Goal: Use online tool/utility: Utilize a website feature to perform a specific function

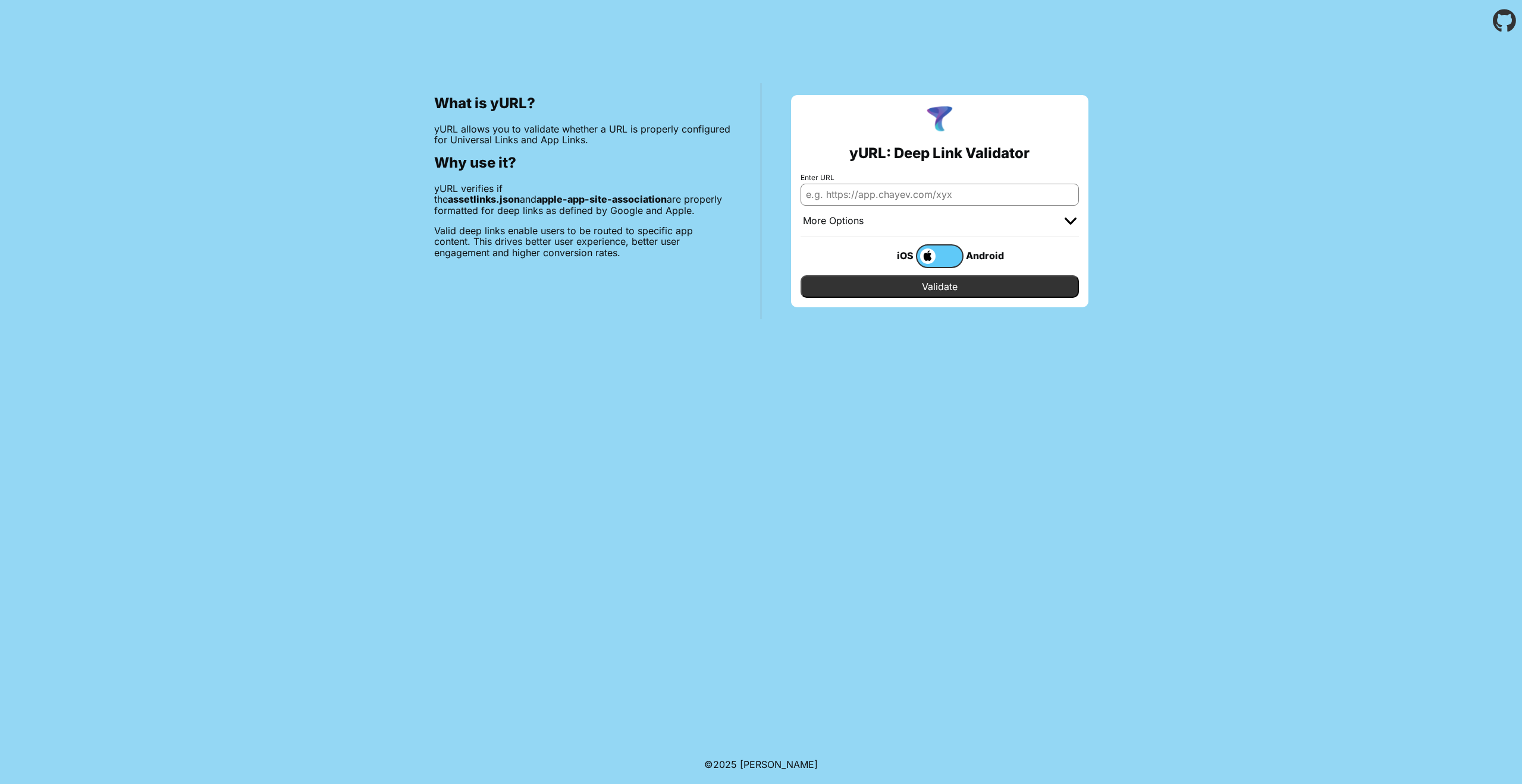
click at [954, 257] on label at bounding box center [939, 256] width 47 height 24
click at [0, 0] on input "checkbox" at bounding box center [0, 0] width 0 height 0
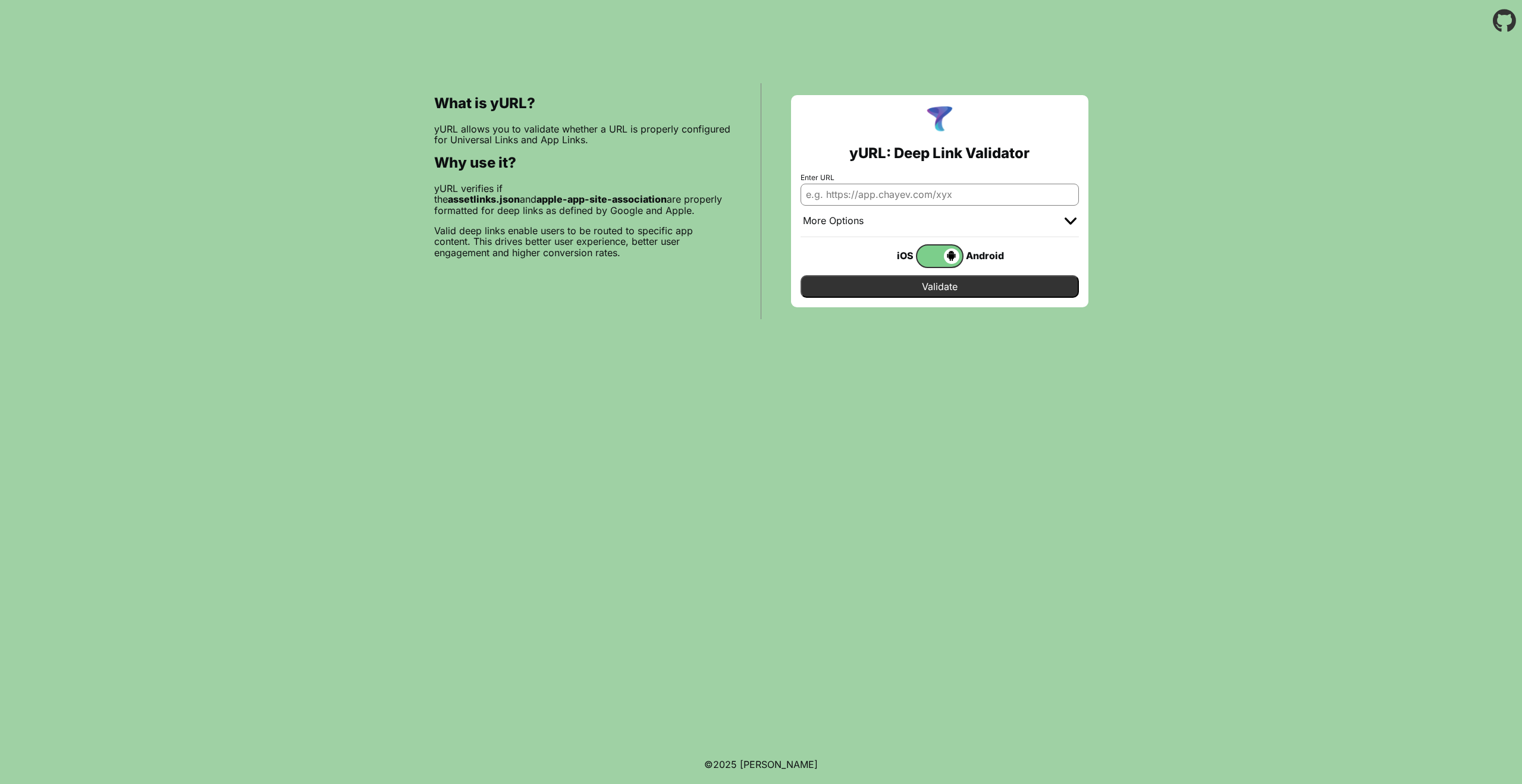
click at [872, 203] on input "Enter URL" at bounding box center [940, 194] width 278 height 21
type input "https://meetinglawyers.com"
click at [901, 286] on input "Validate" at bounding box center [940, 286] width 278 height 23
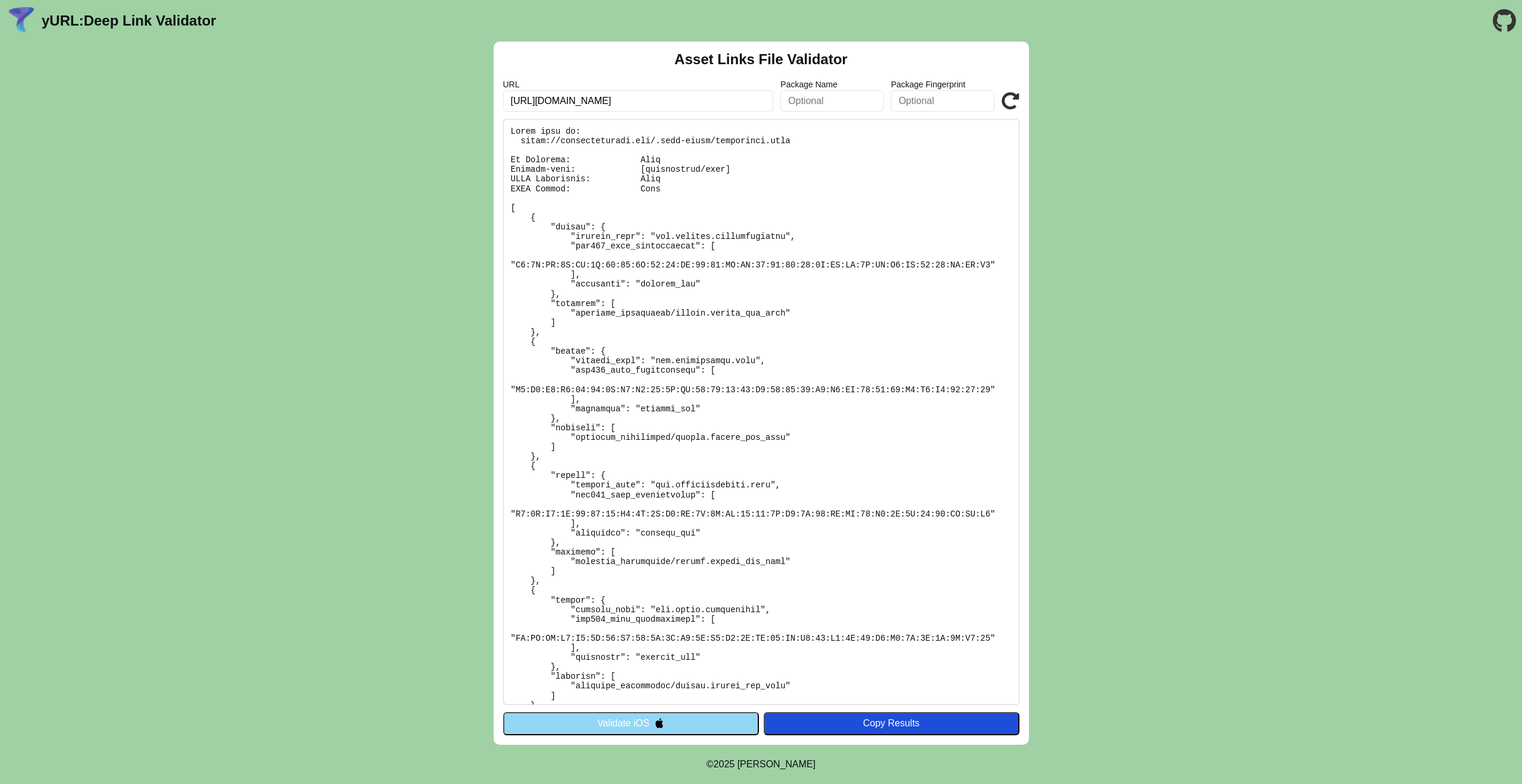
click at [694, 725] on button "Validate iOS" at bounding box center [631, 723] width 256 height 23
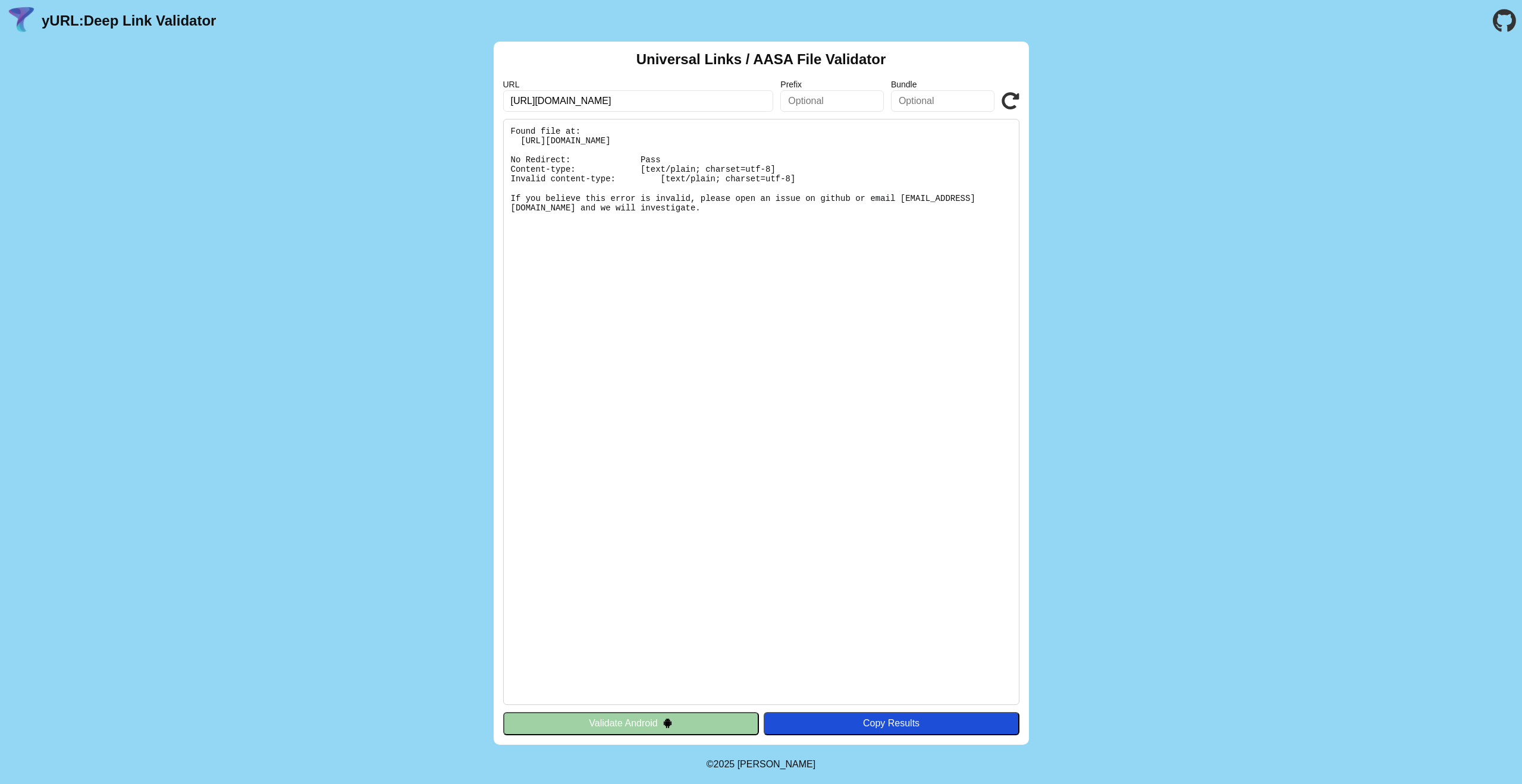
click at [203, 20] on link "yURL: Deep Link Validator" at bounding box center [129, 20] width 174 height 17
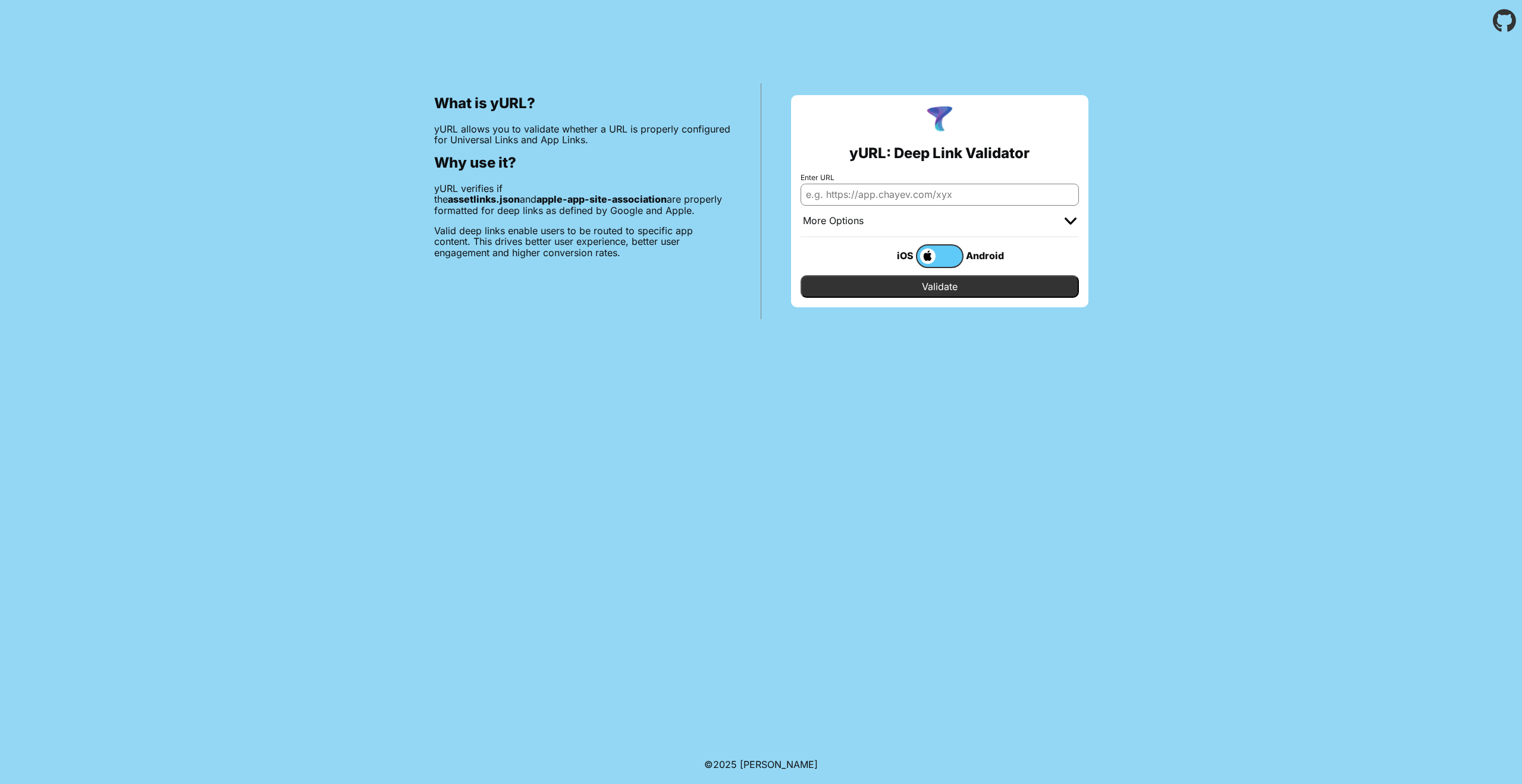
click at [25, 390] on body "What is yURL? yURL allows you to validate whether a URL is properly configured …" at bounding box center [761, 392] width 1522 height 784
click at [958, 188] on input "Enter URL" at bounding box center [940, 194] width 278 height 21
paste input "https://web.staging.meetinglawyers.com/"
type input "https://web.staging.meetinglawyers.com/"
click at [898, 290] on input "Validate" at bounding box center [940, 286] width 278 height 23
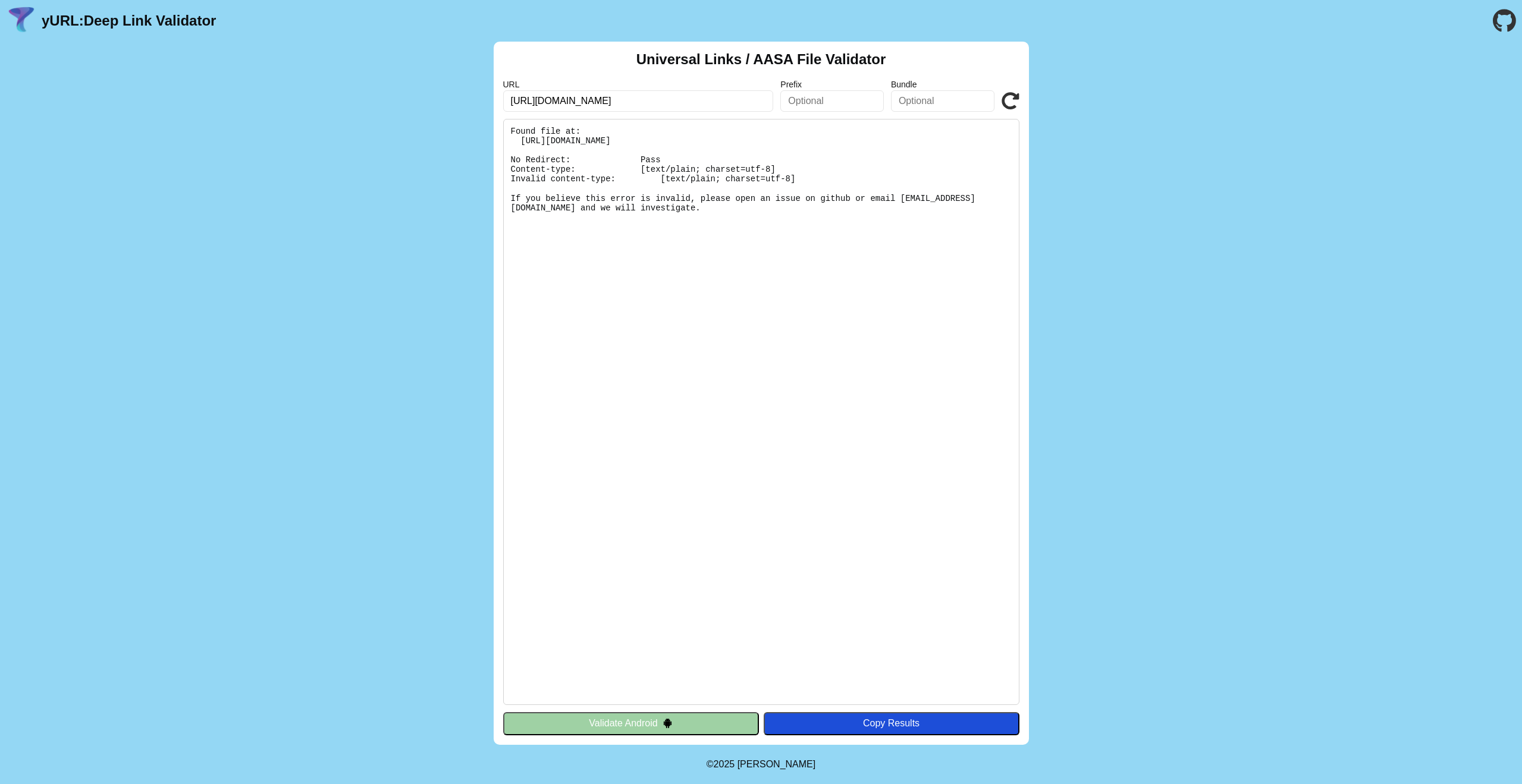
click at [712, 726] on button "Validate Android" at bounding box center [631, 723] width 256 height 23
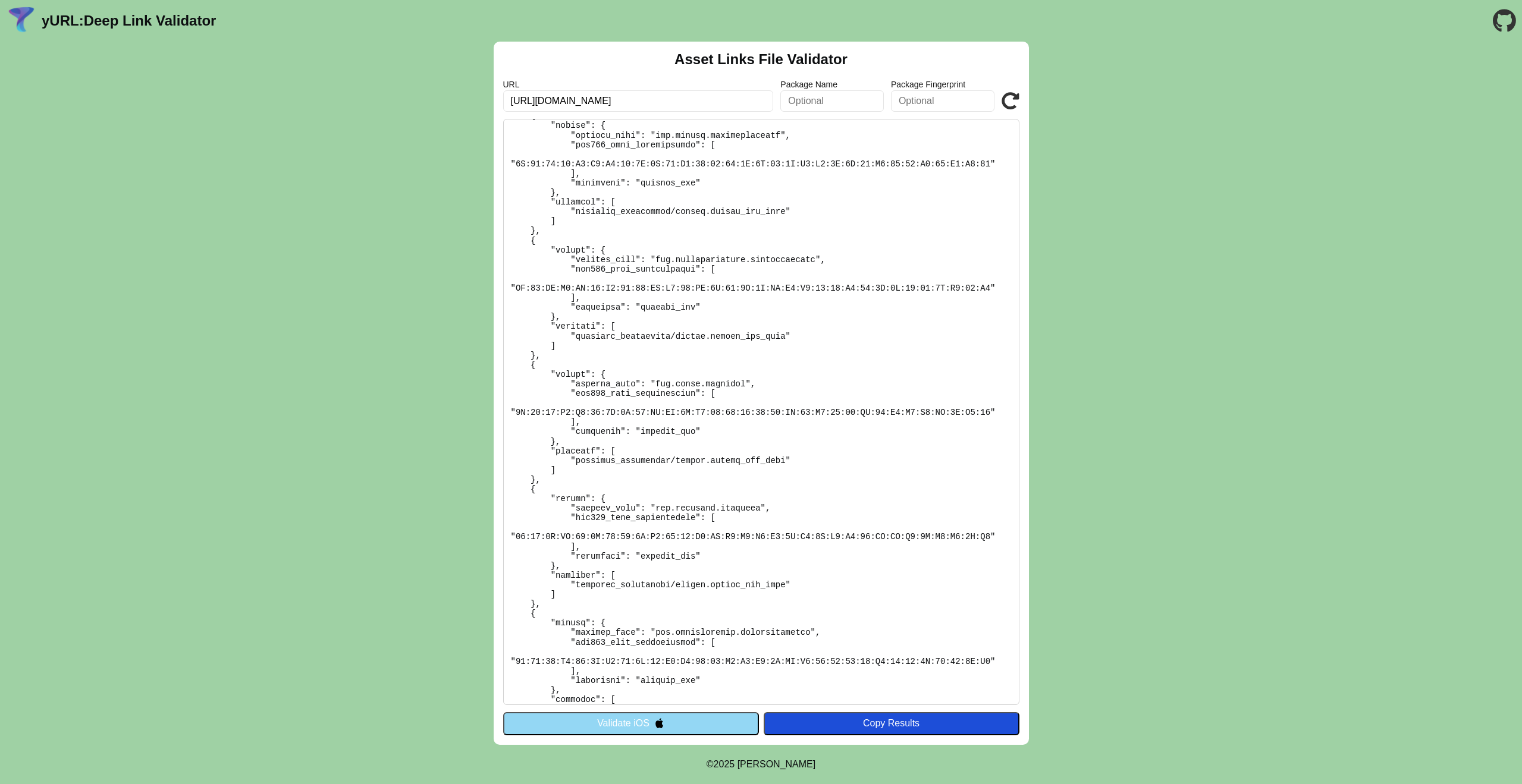
scroll to position [1161, 0]
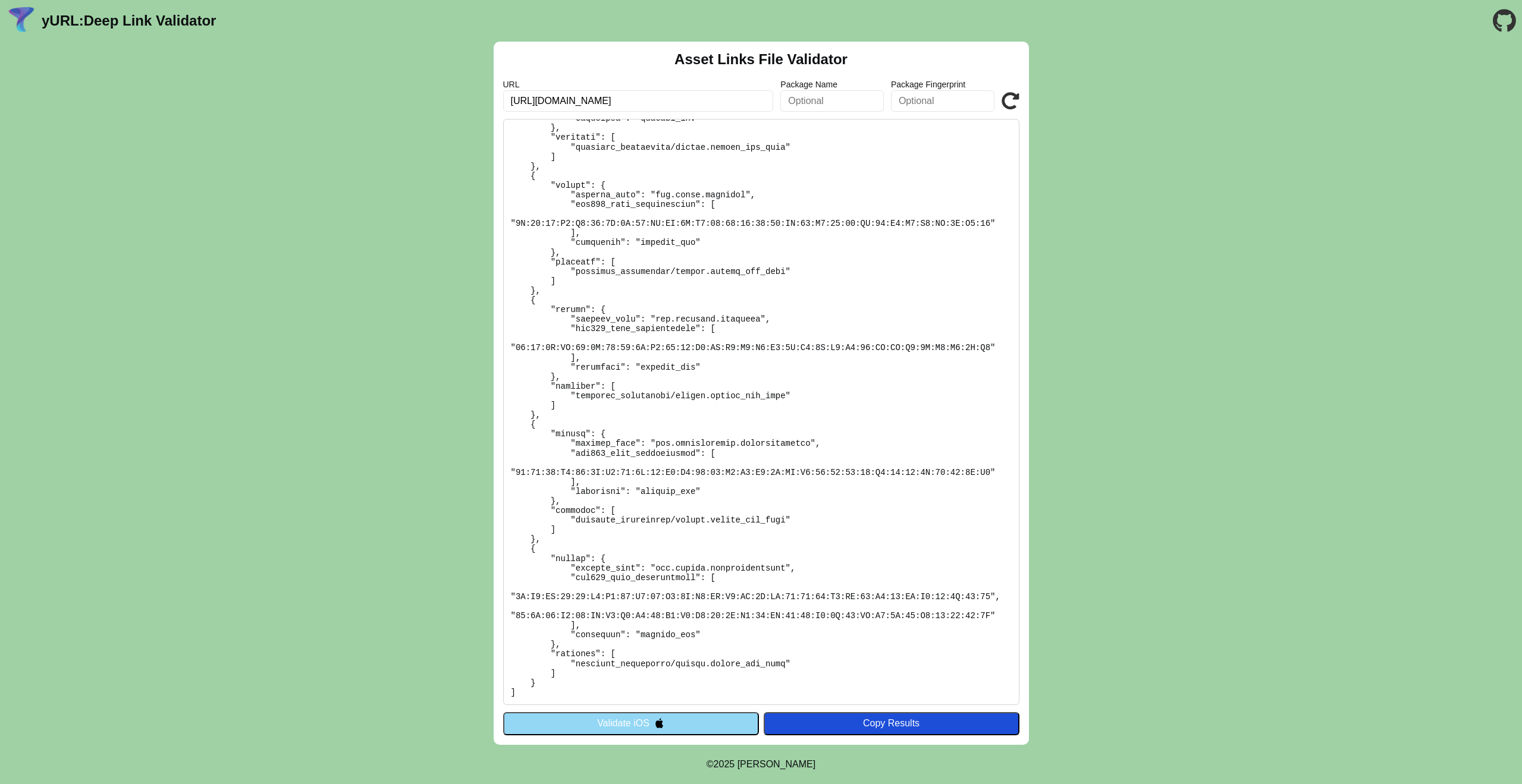
click at [643, 722] on button "Validate iOS" at bounding box center [631, 723] width 256 height 23
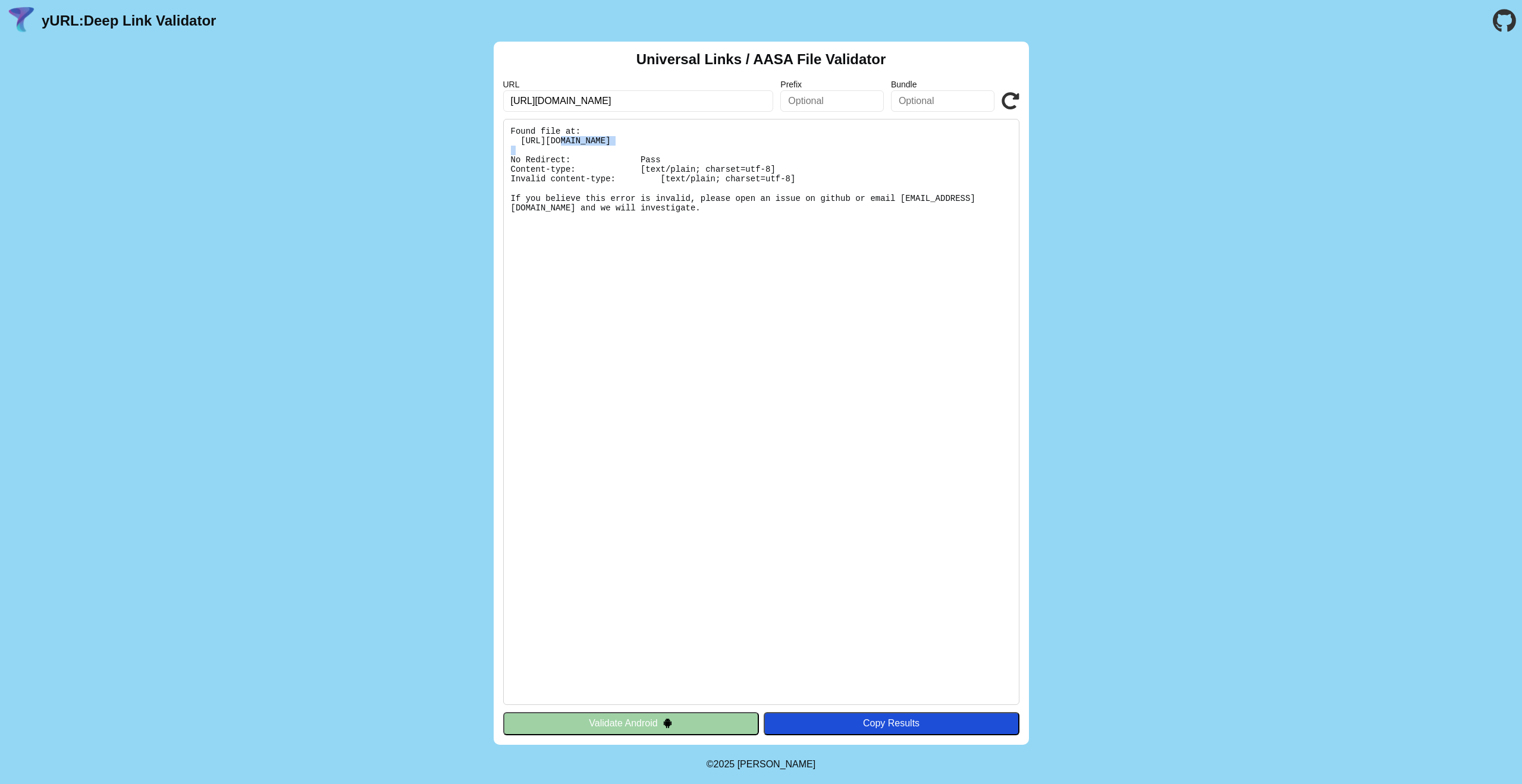
drag, startPoint x: 558, startPoint y: 139, endPoint x: 621, endPoint y: 140, distance: 63.0
click at [621, 140] on pre "Found file at: https://web.staging.meetinglawyers.com/.well-known/apple-app-sit…" at bounding box center [761, 412] width 516 height 586
copy pre "web.staging."
click at [1010, 107] on icon at bounding box center [1010, 101] width 18 height 18
click at [595, 100] on input "https://web.staging.meetinglawyers.com/" at bounding box center [638, 100] width 270 height 21
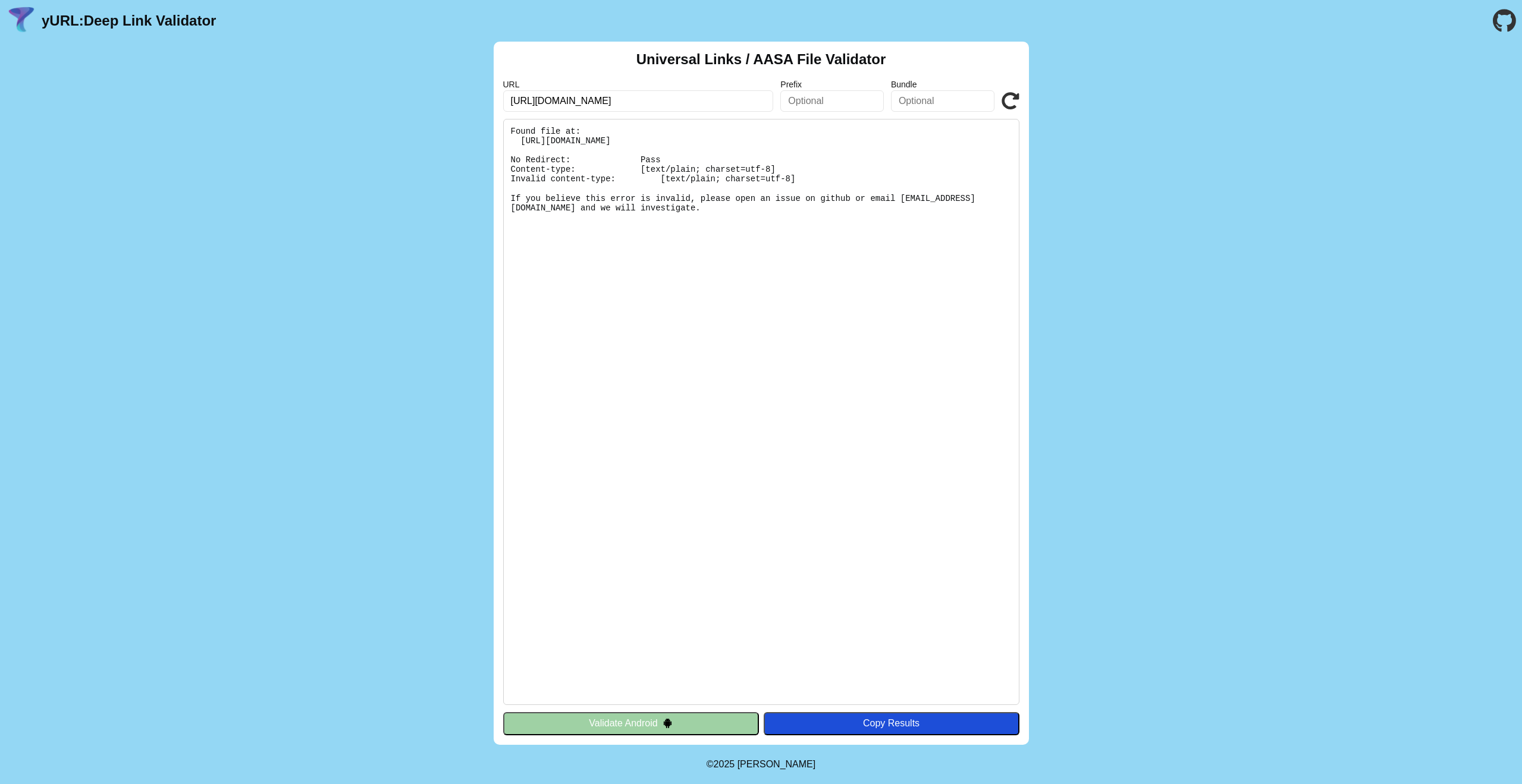
type input "[URL][DOMAIN_NAME]"
click at [1005, 102] on icon at bounding box center [1010, 101] width 18 height 18
click at [650, 735] on button "Validate Android" at bounding box center [631, 723] width 256 height 23
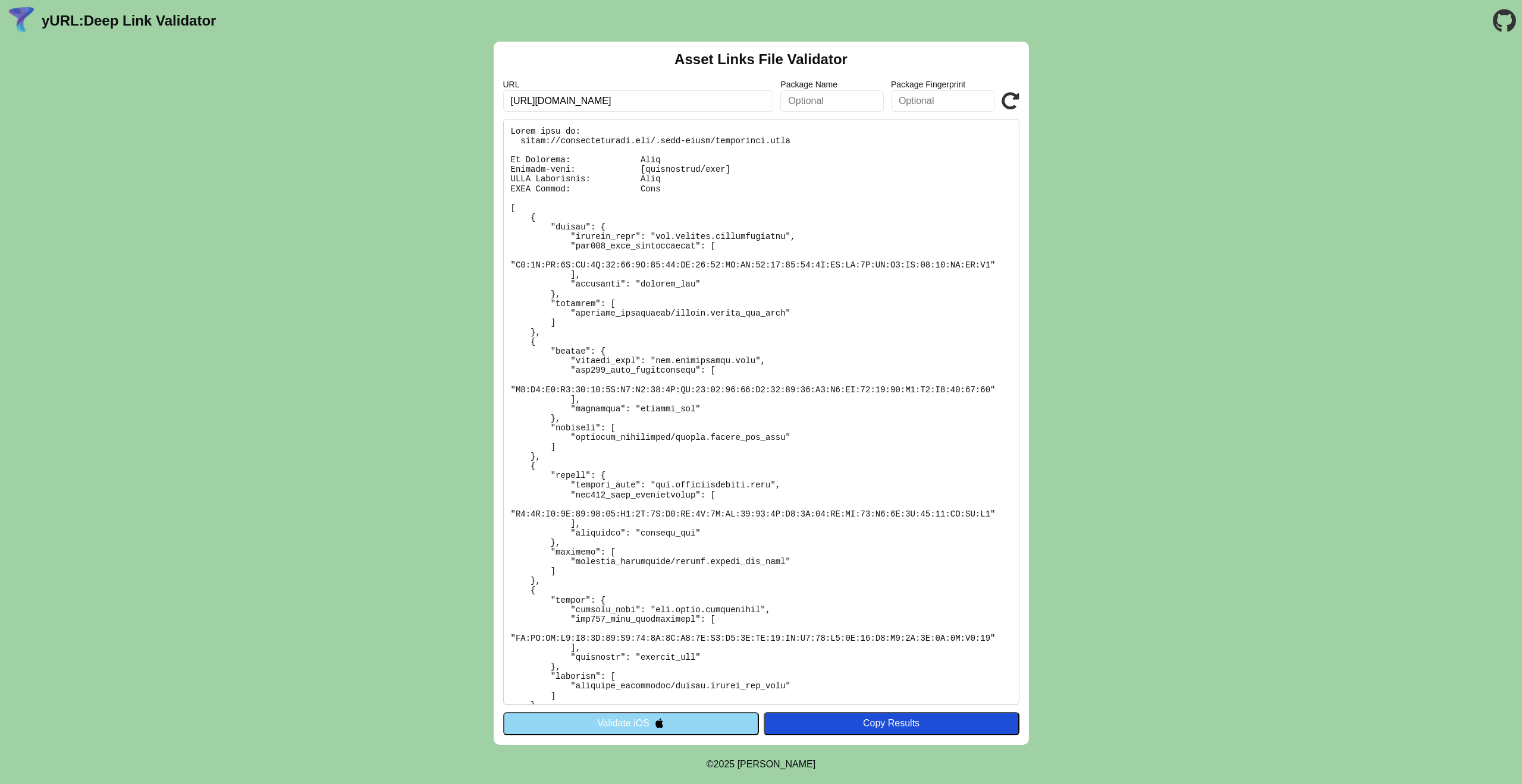
click at [610, 716] on button "Validate iOS" at bounding box center [631, 723] width 256 height 23
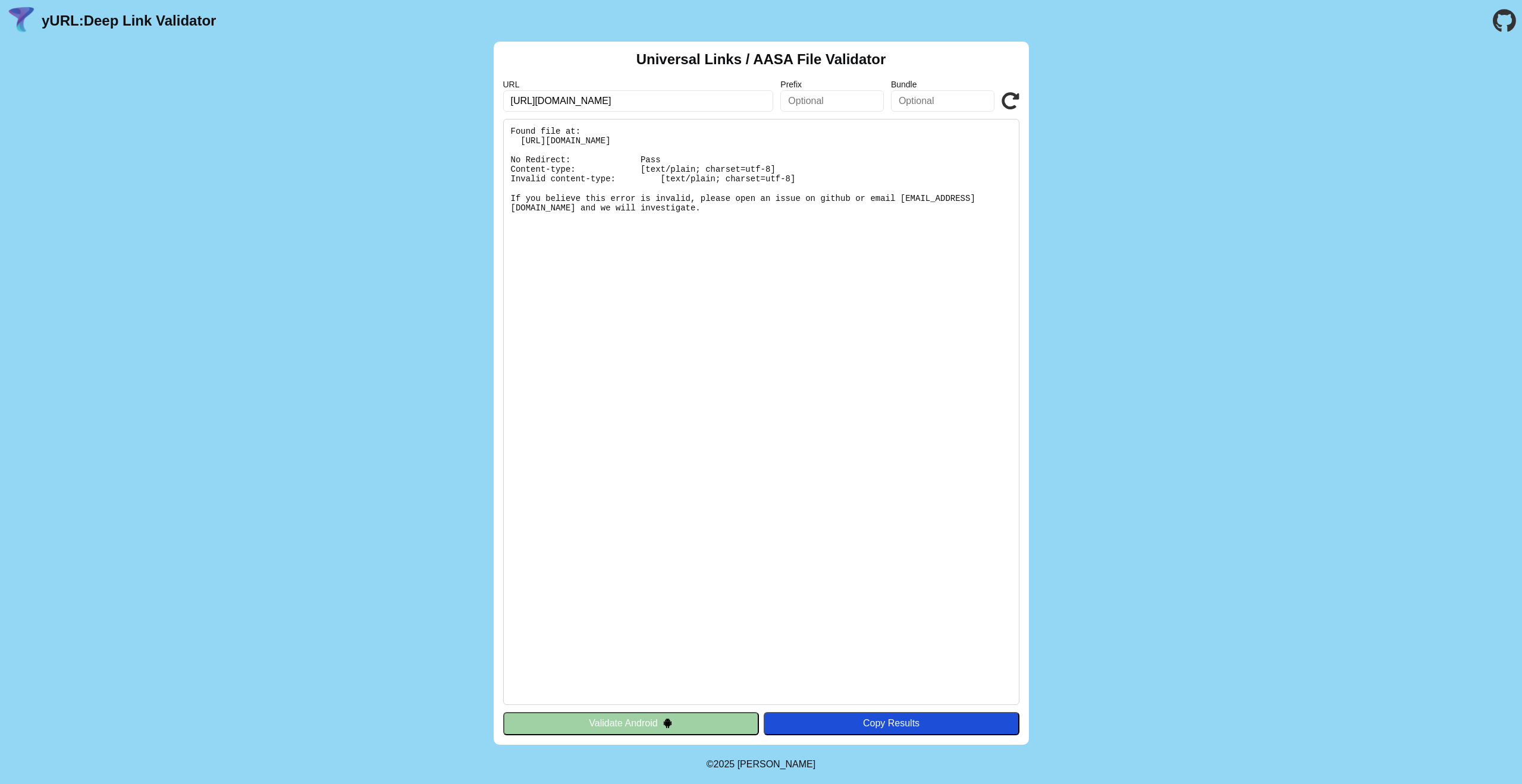
click at [540, 102] on input "[URL][DOMAIN_NAME]" at bounding box center [638, 100] width 270 height 21
type input "[URL][DOMAIN_NAME]"
click button "Validate" at bounding box center [0, 0] width 0 height 0
click at [1018, 96] on icon at bounding box center [1010, 101] width 18 height 18
click at [1013, 96] on icon at bounding box center [1010, 101] width 18 height 18
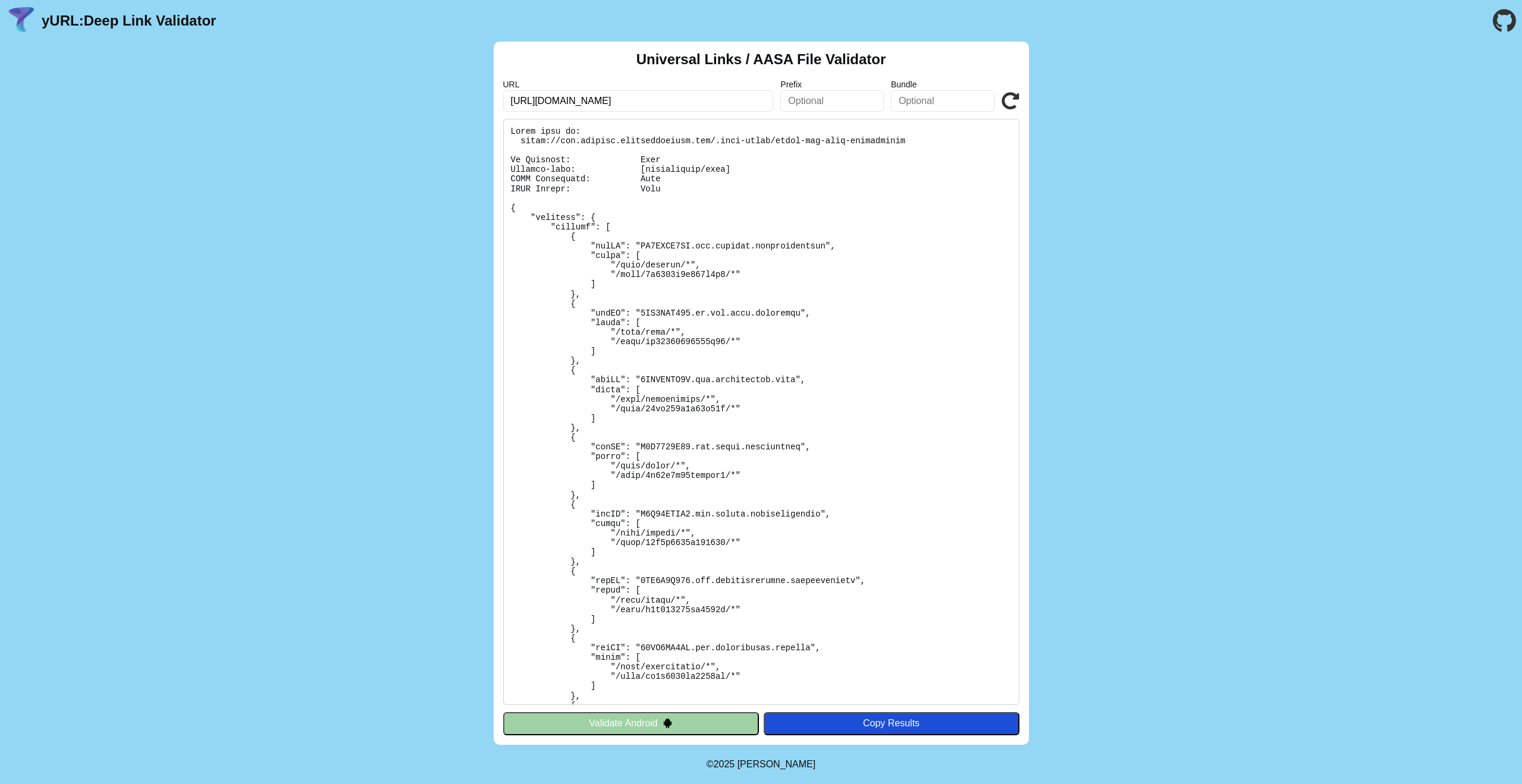
click at [1010, 97] on icon at bounding box center [1010, 101] width 18 height 18
click at [591, 100] on input "[URL][DOMAIN_NAME]" at bounding box center [638, 100] width 270 height 21
type input "[URL][DOMAIN_NAME]"
click at [1016, 93] on icon at bounding box center [1010, 101] width 18 height 18
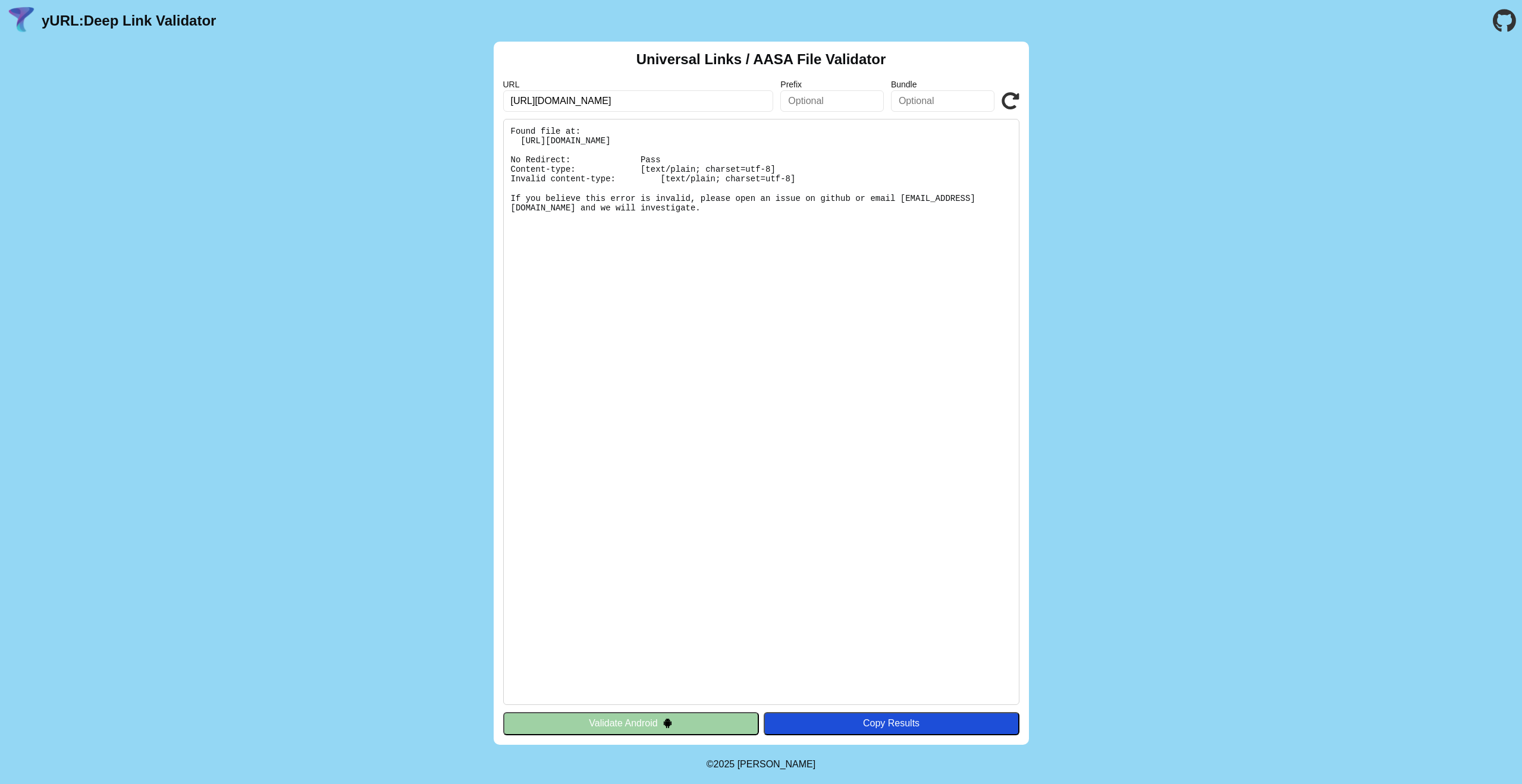
click at [1236, 427] on div "Universal Links / AASA File Validator URL [URL][DOMAIN_NAME] Prefix Bundle Vali…" at bounding box center [761, 393] width 1522 height 703
click at [1013, 103] on icon at bounding box center [1010, 101] width 18 height 18
click at [1334, 411] on div "Universal Links / AASA File Validator URL [URL][DOMAIN_NAME] Prefix Bundle Vali…" at bounding box center [761, 393] width 1522 height 703
click at [1009, 101] on icon at bounding box center [1010, 101] width 18 height 18
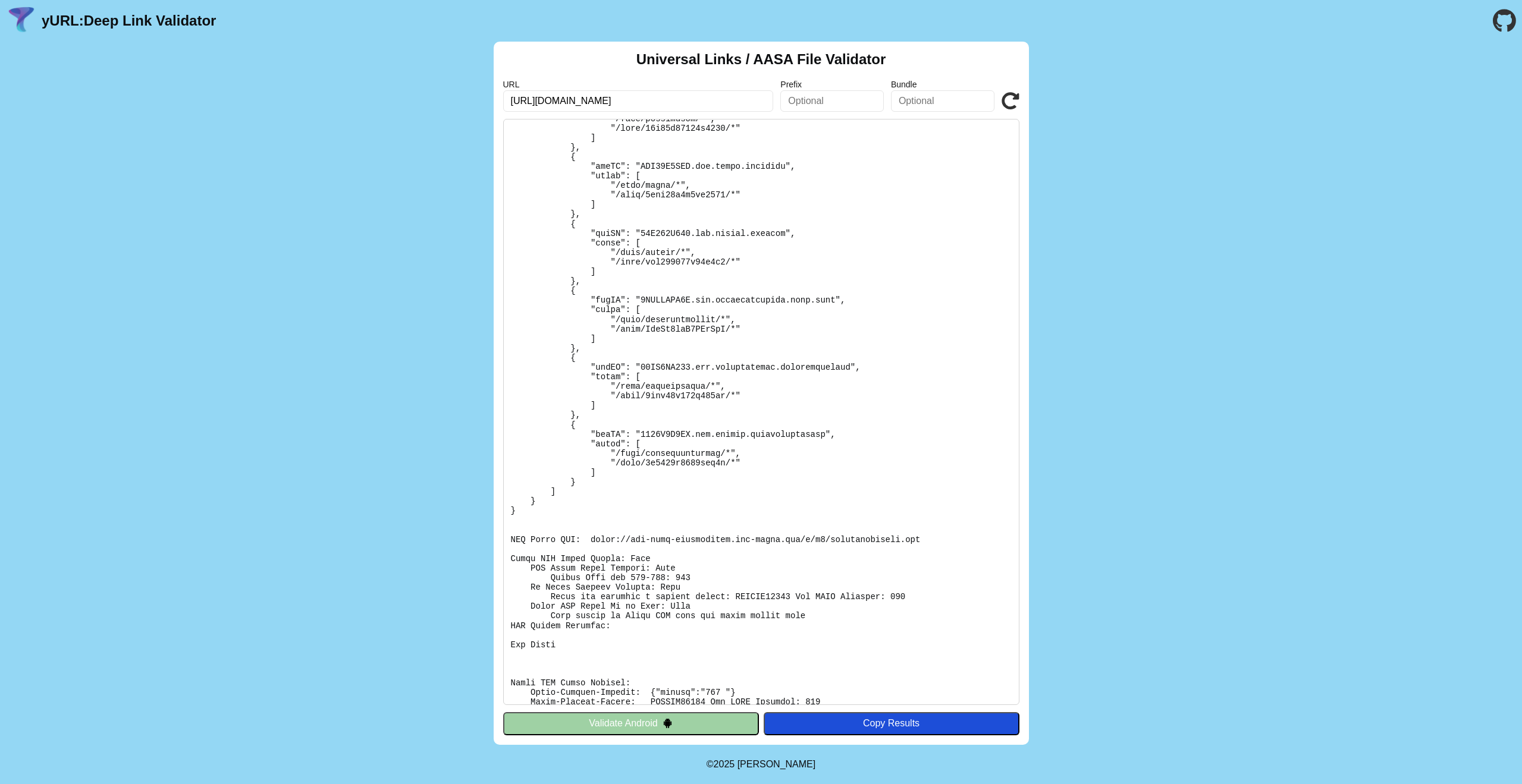
scroll to position [797, 0]
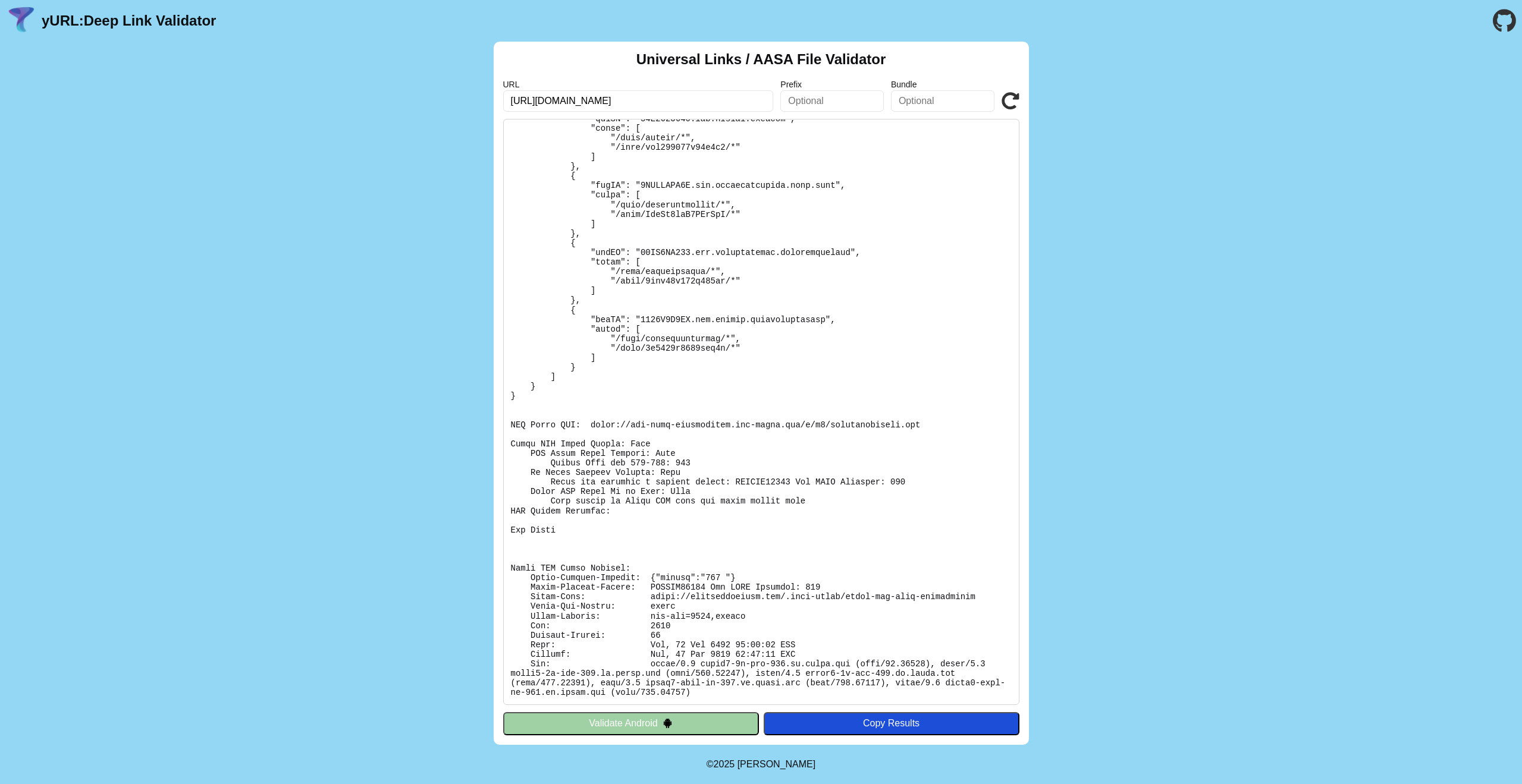
click at [378, 503] on div "Universal Links / AASA File Validator URL [URL][DOMAIN_NAME] Prefix Bundle Vali…" at bounding box center [761, 393] width 1522 height 703
click at [812, 588] on pre at bounding box center [761, 412] width 516 height 586
click at [1236, 446] on div "Universal Links / AASA File Validator URL https://meetinglawyers.com/ Prefix Bu…" at bounding box center [761, 393] width 1522 height 703
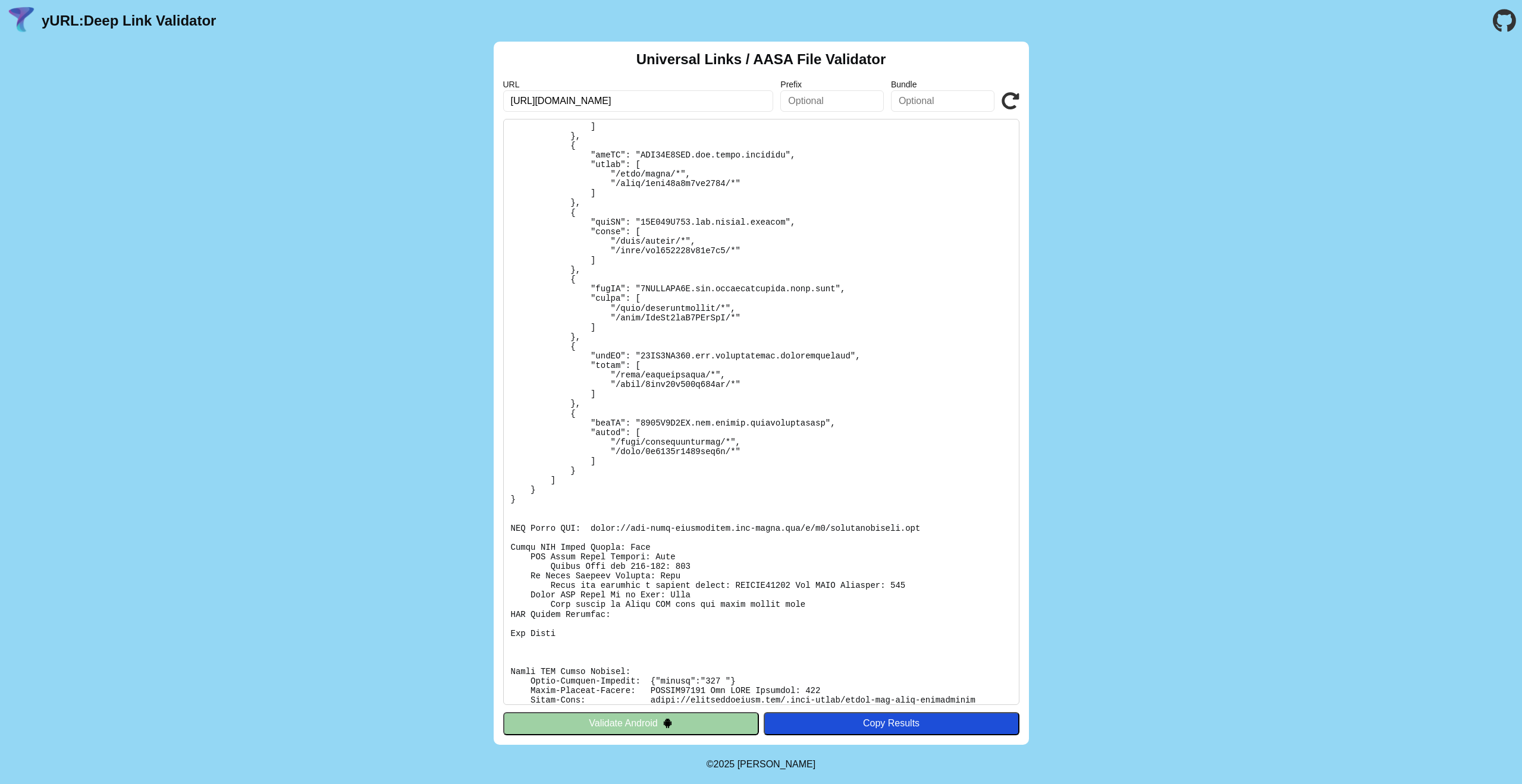
scroll to position [797, 0]
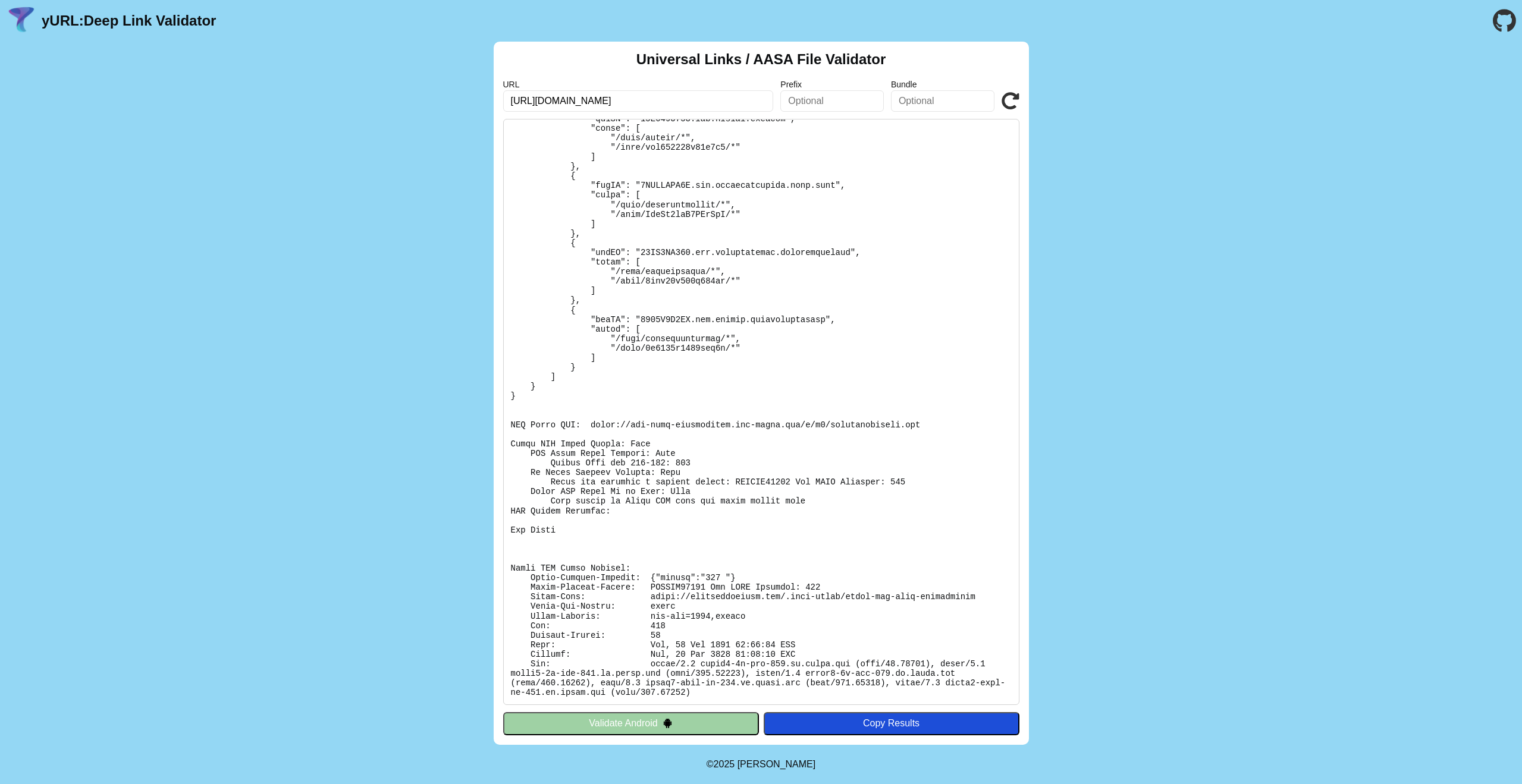
click at [1011, 98] on icon at bounding box center [1010, 101] width 18 height 18
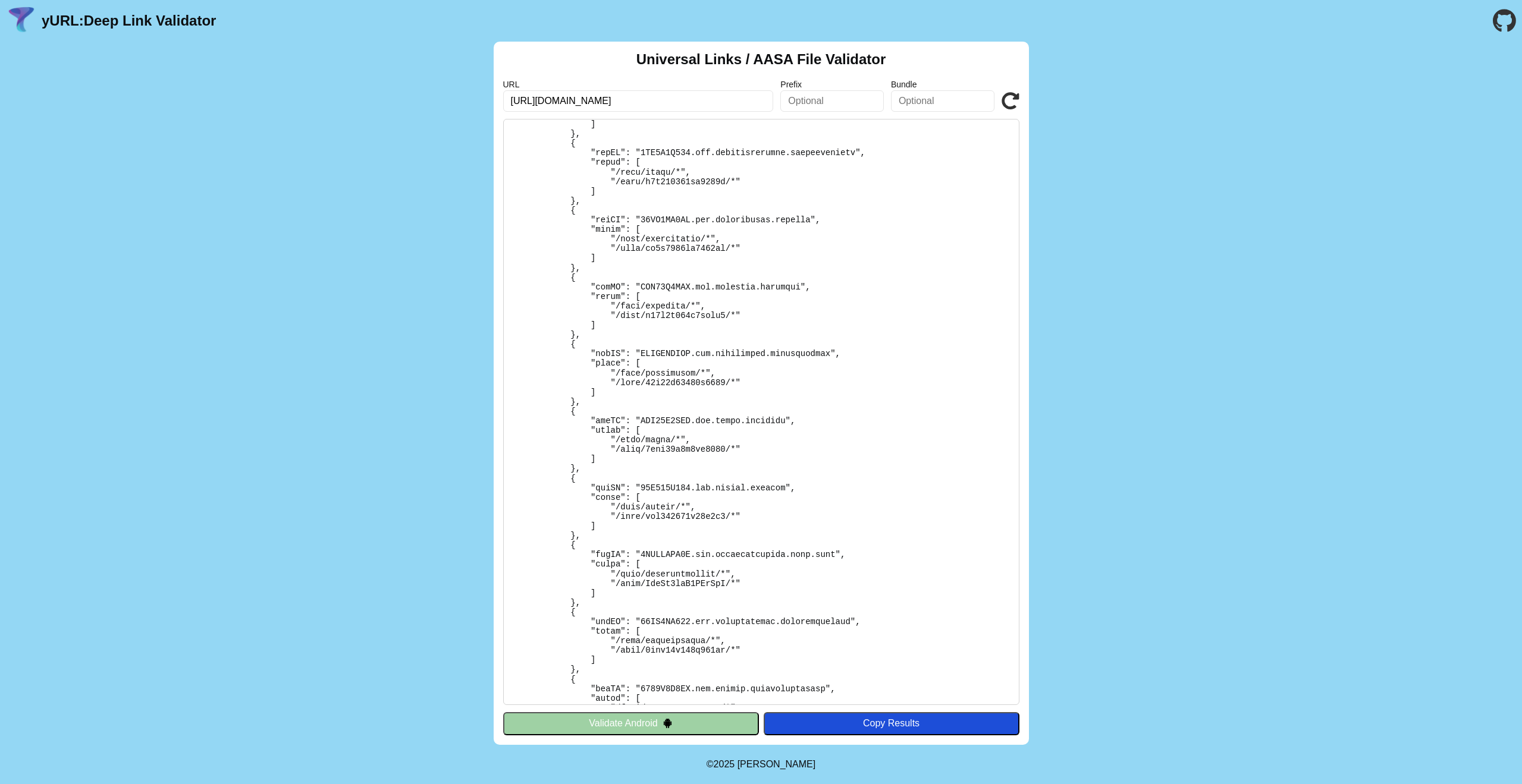
scroll to position [797, 0]
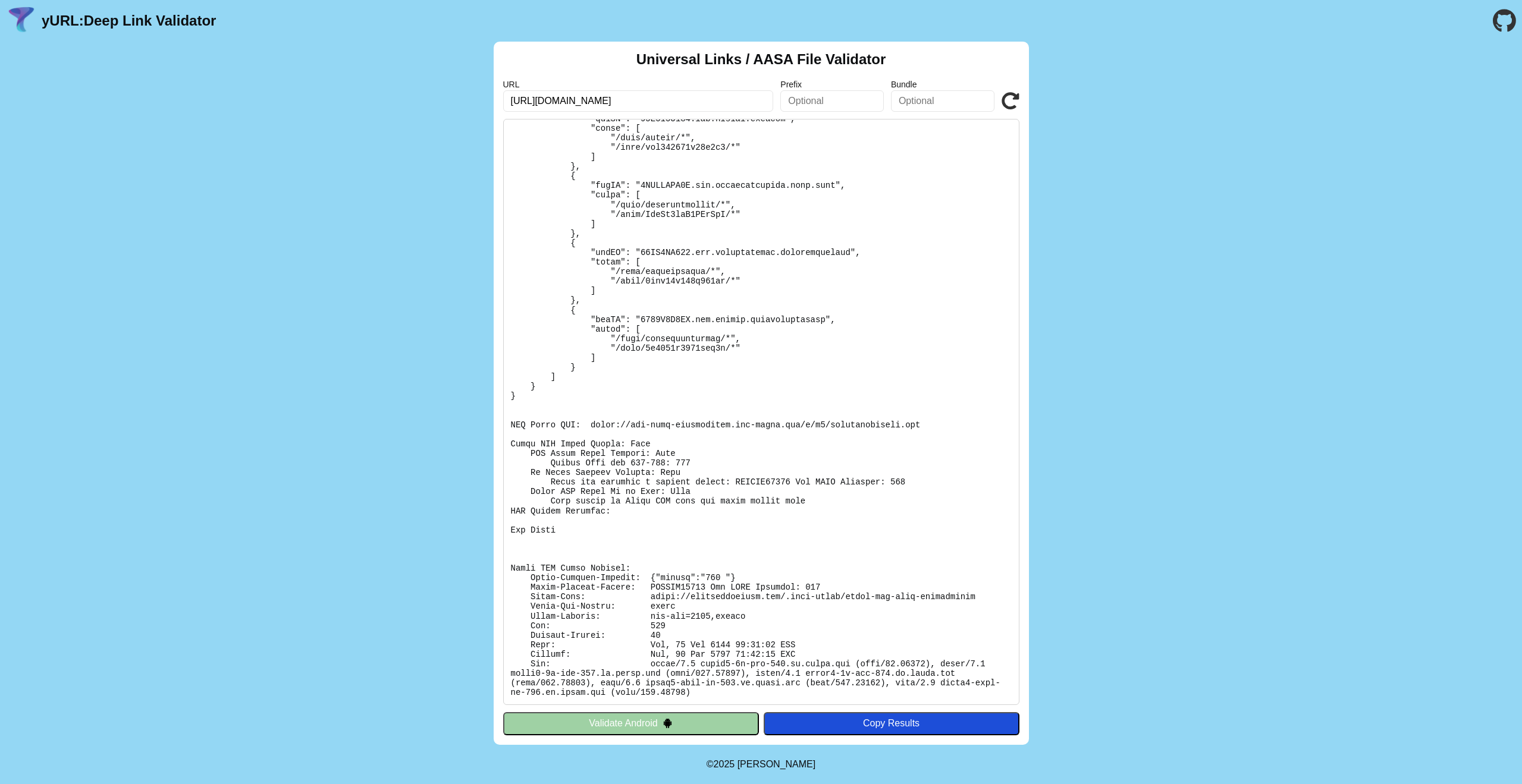
click at [562, 724] on button "Validate Android" at bounding box center [631, 723] width 256 height 23
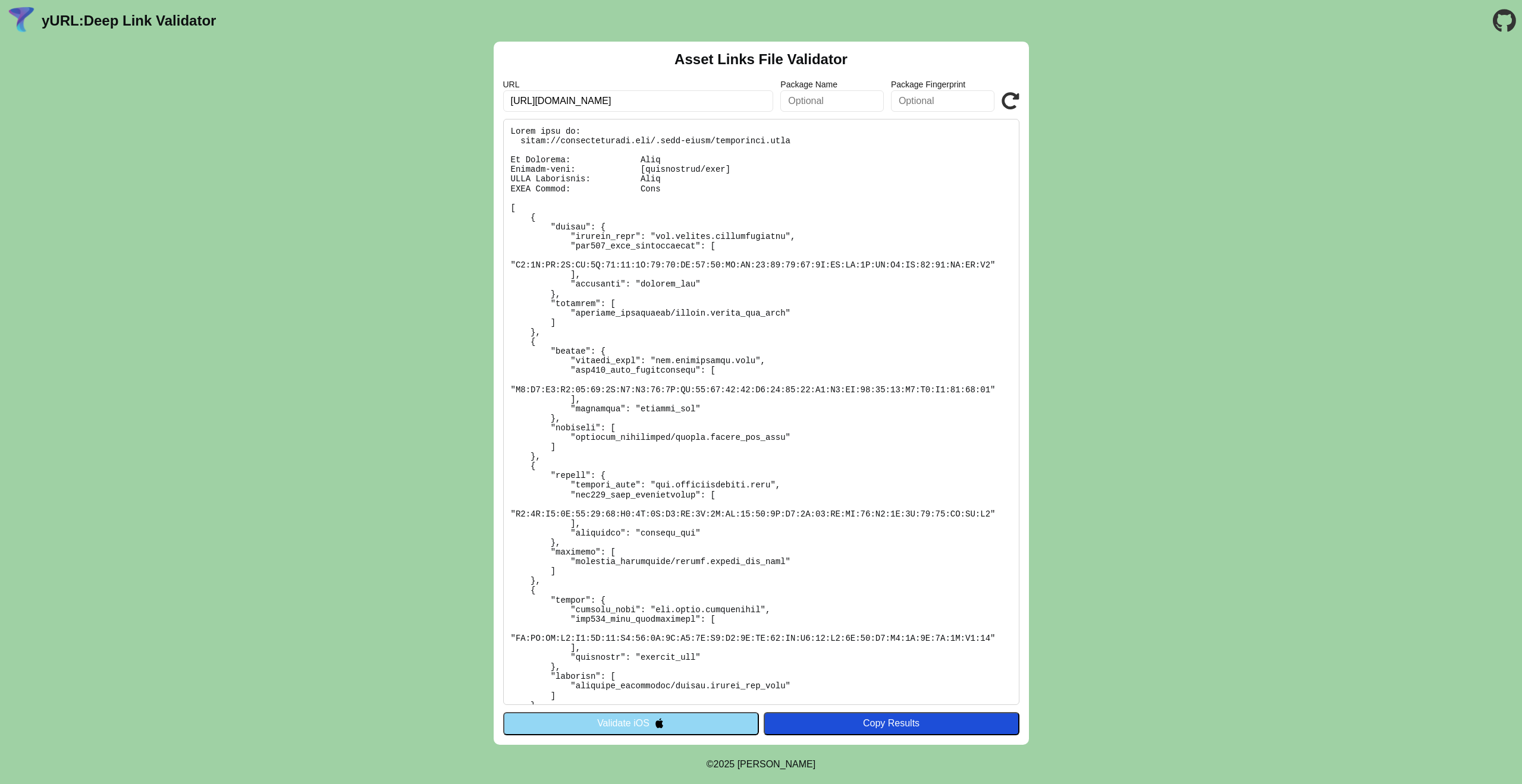
click at [632, 728] on button "Validate iOS" at bounding box center [631, 723] width 256 height 23
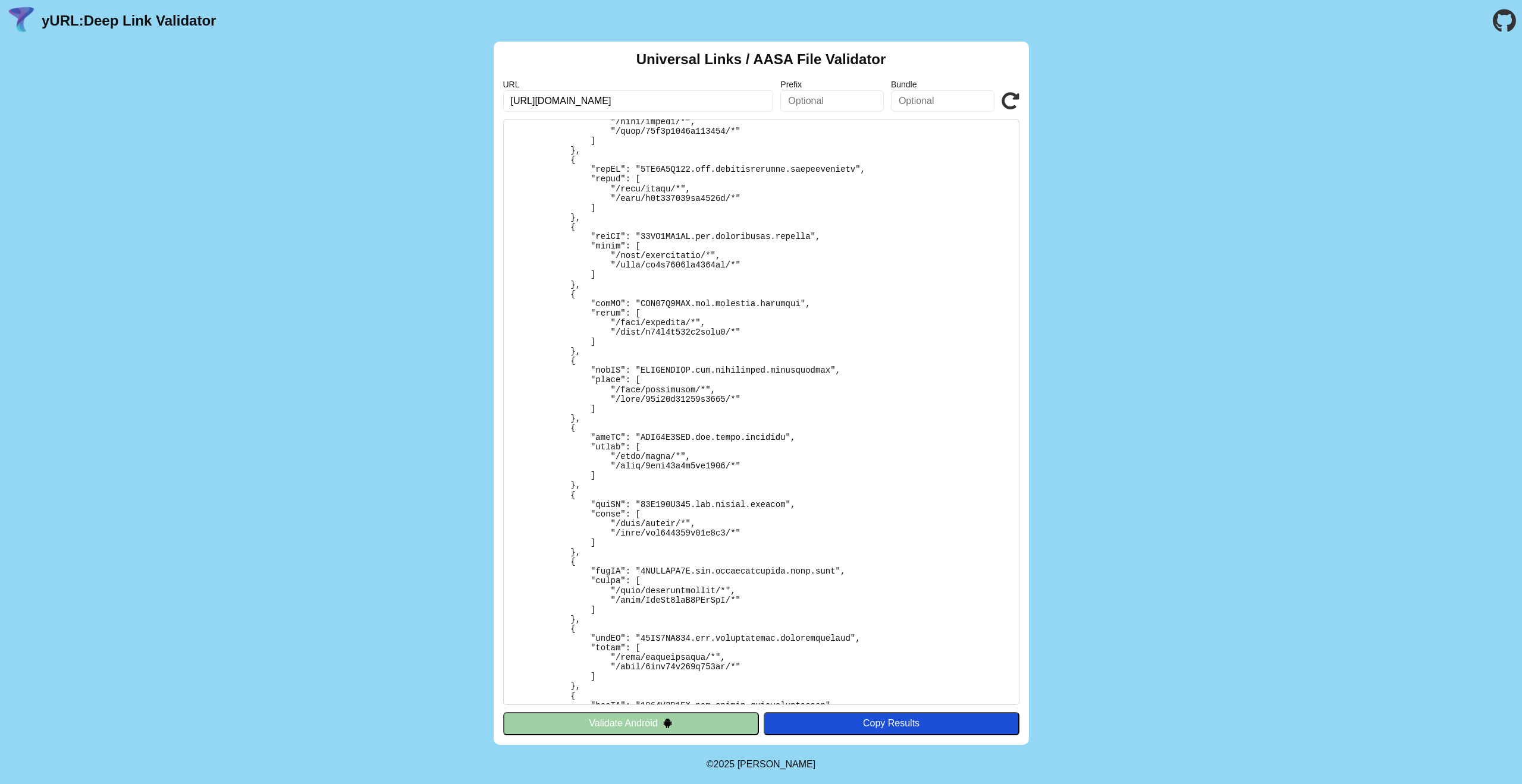
scroll to position [797, 0]
